Goal: Task Accomplishment & Management: Manage account settings

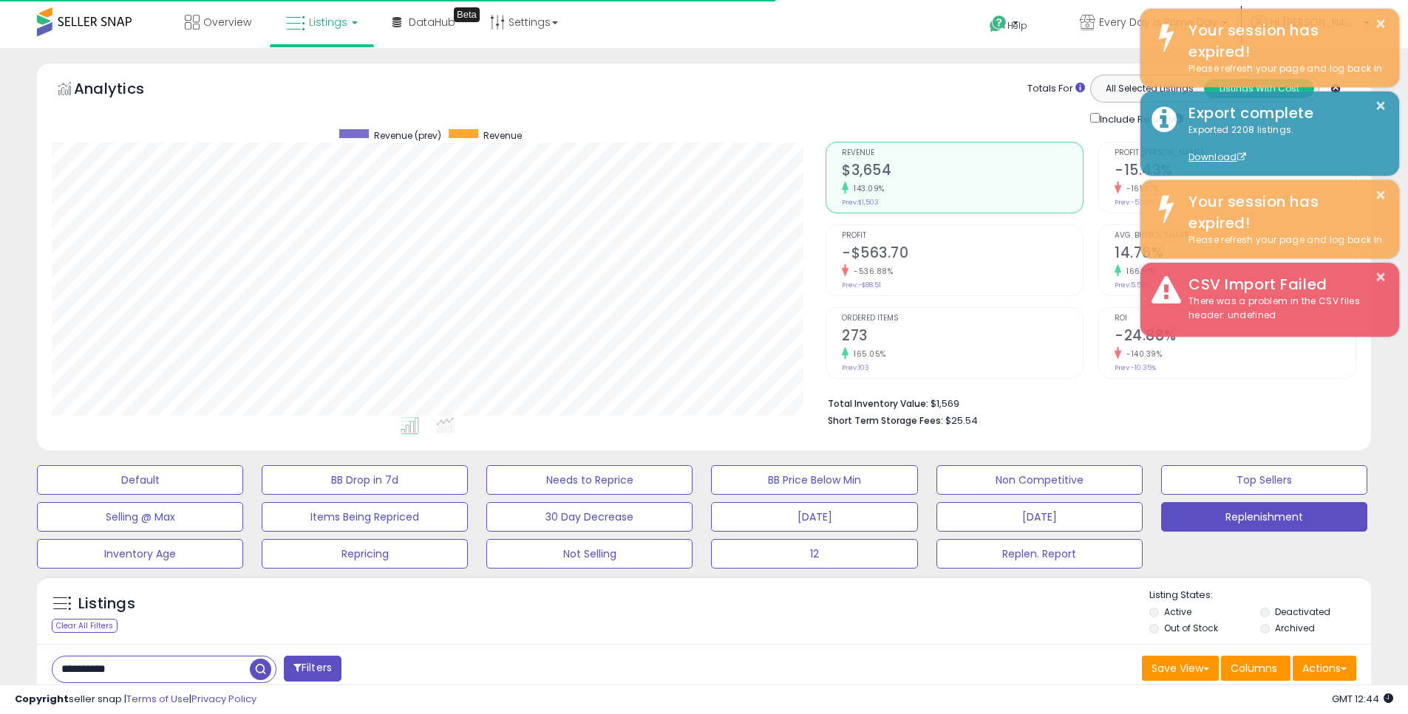
select select "**"
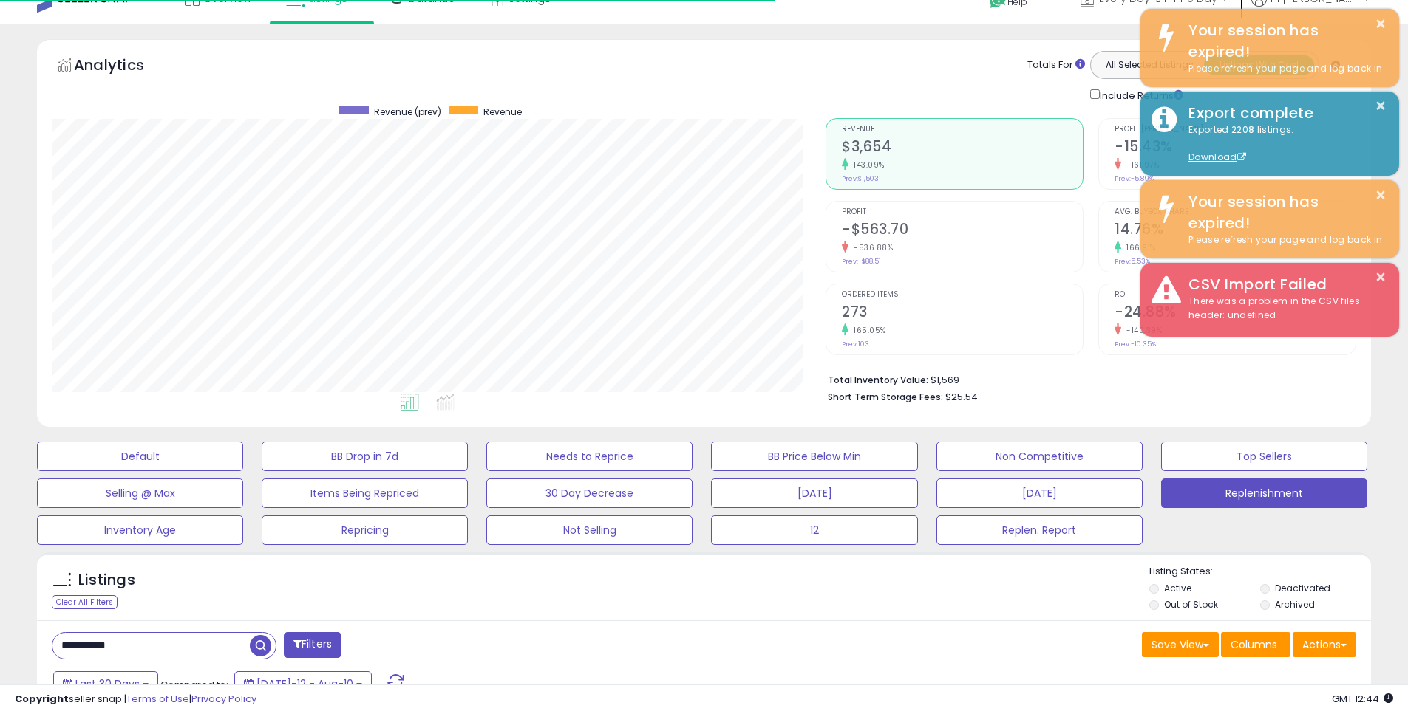
scroll to position [303, 774]
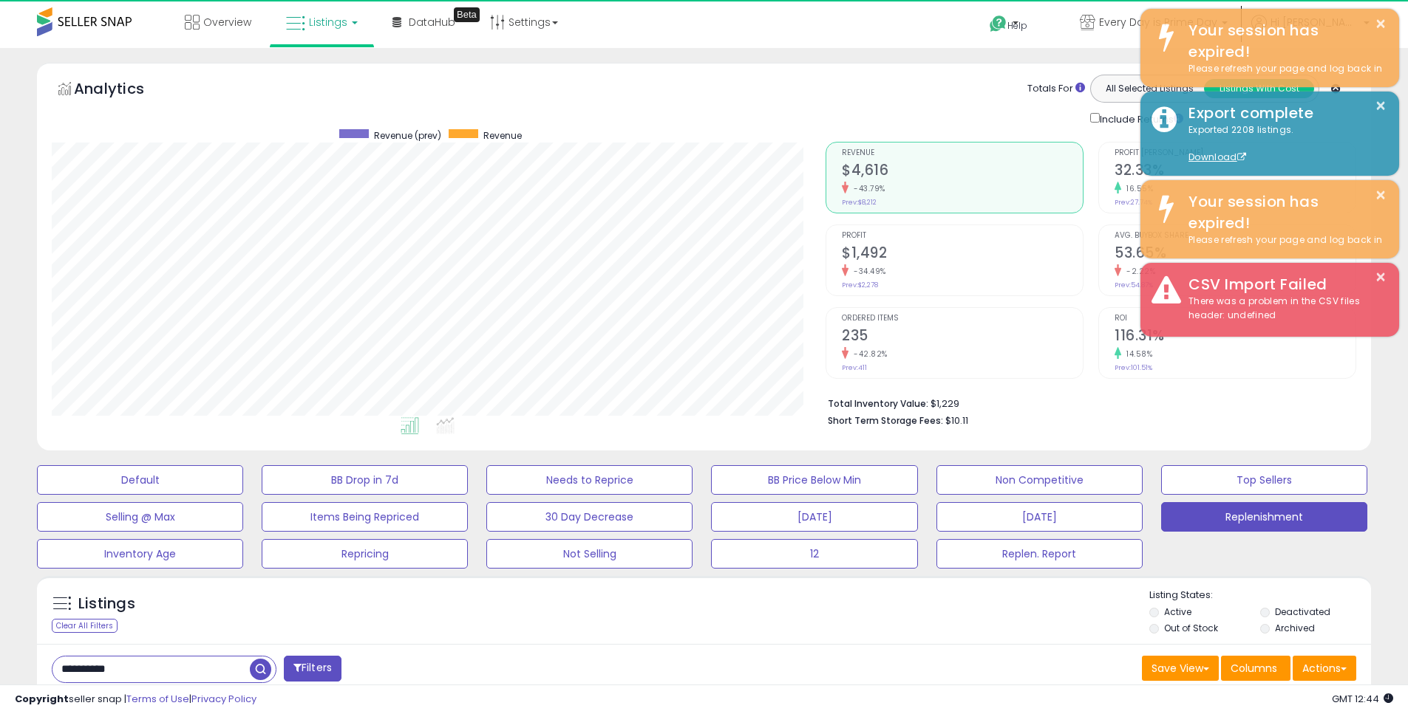
select select "**"
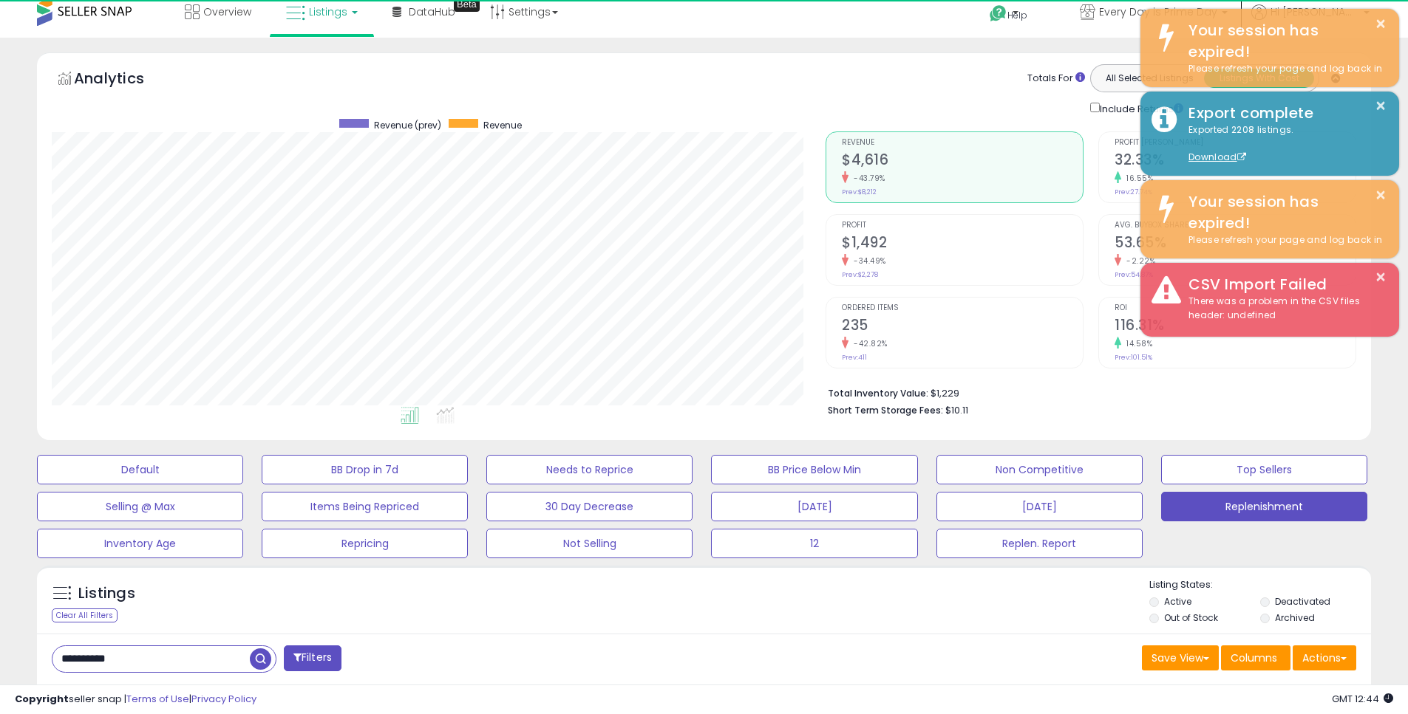
scroll to position [303, 774]
